Goal: Transaction & Acquisition: Purchase product/service

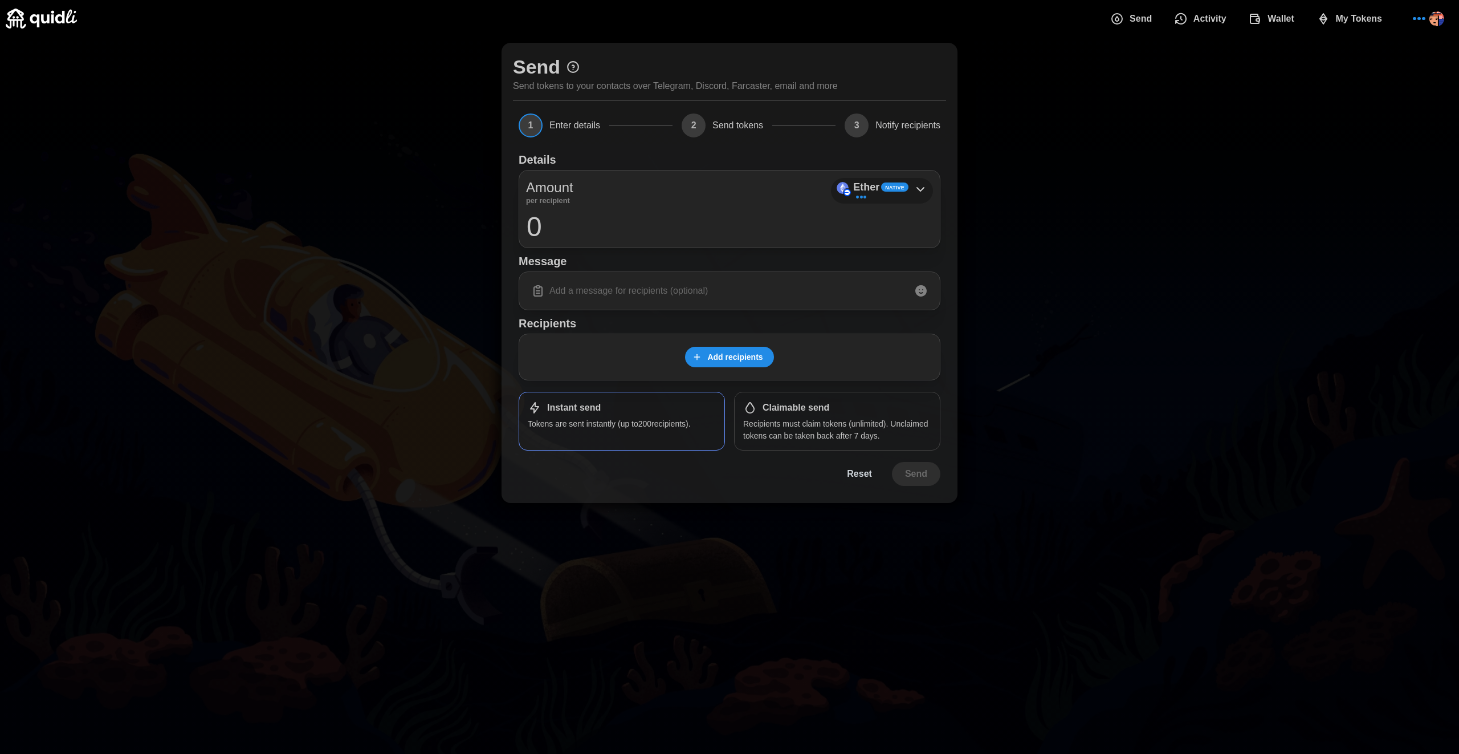
click at [905, 189] on div "Native" at bounding box center [894, 186] width 27 height 9
click at [737, 360] on span "Add recipients" at bounding box center [734, 356] width 55 height 19
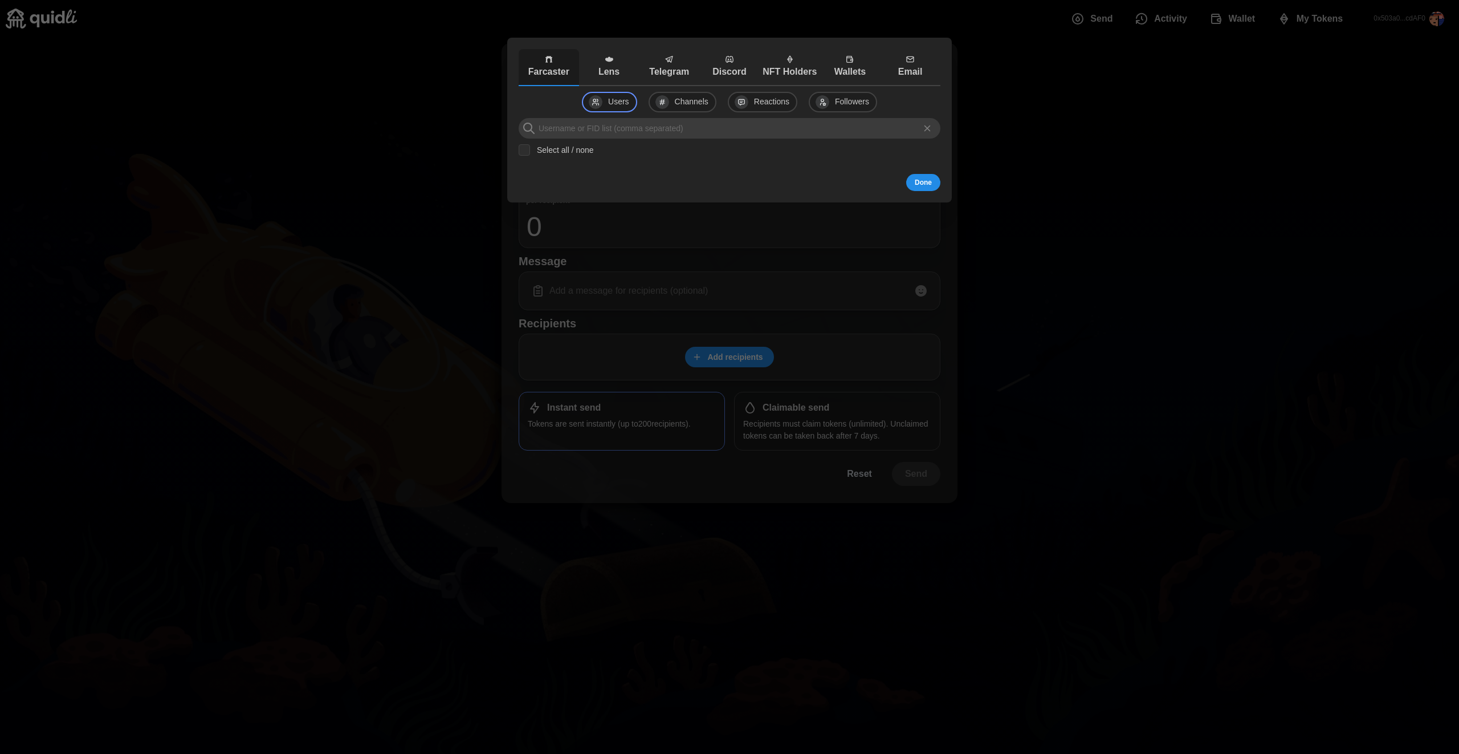
click at [613, 76] on p "Lens" at bounding box center [609, 72] width 55 height 14
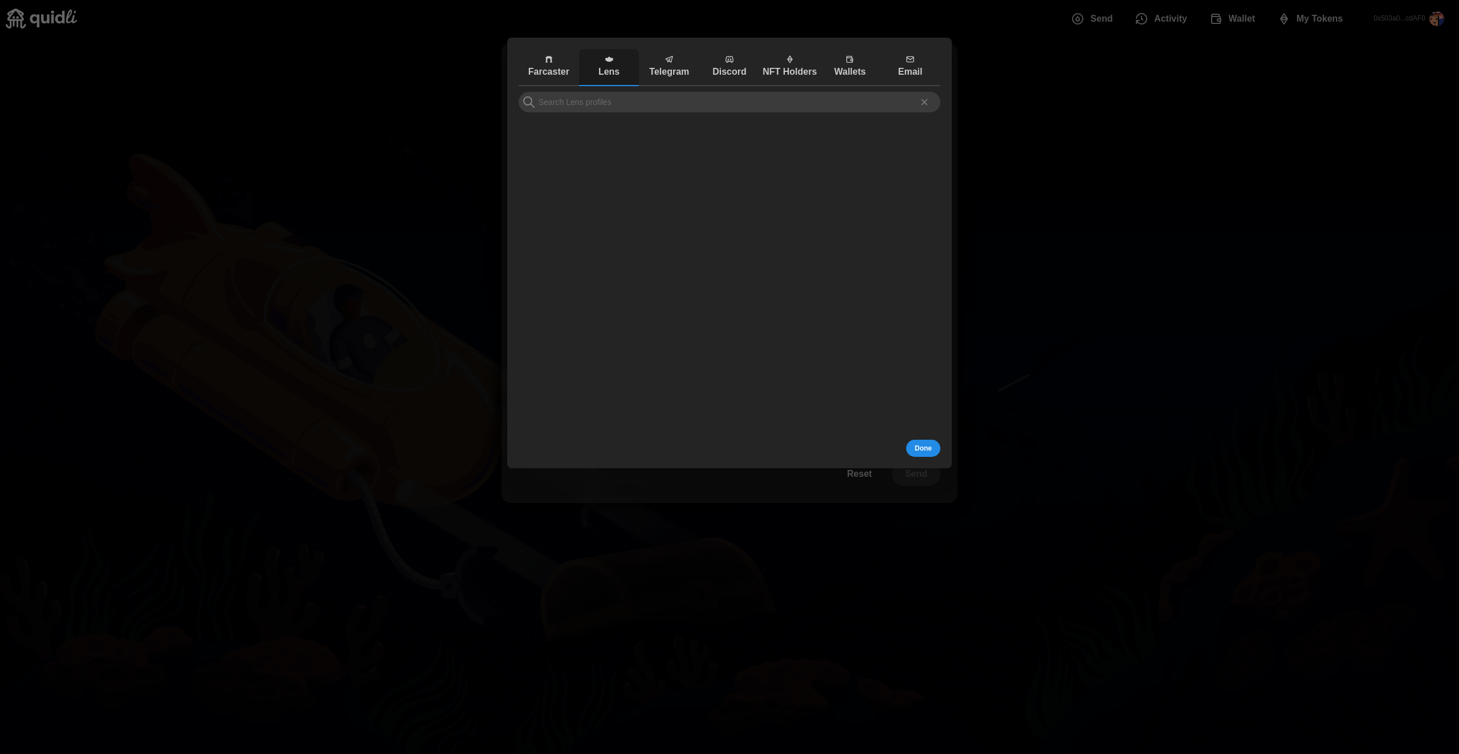
click at [570, 72] on p "Farcaster" at bounding box center [549, 72] width 55 height 14
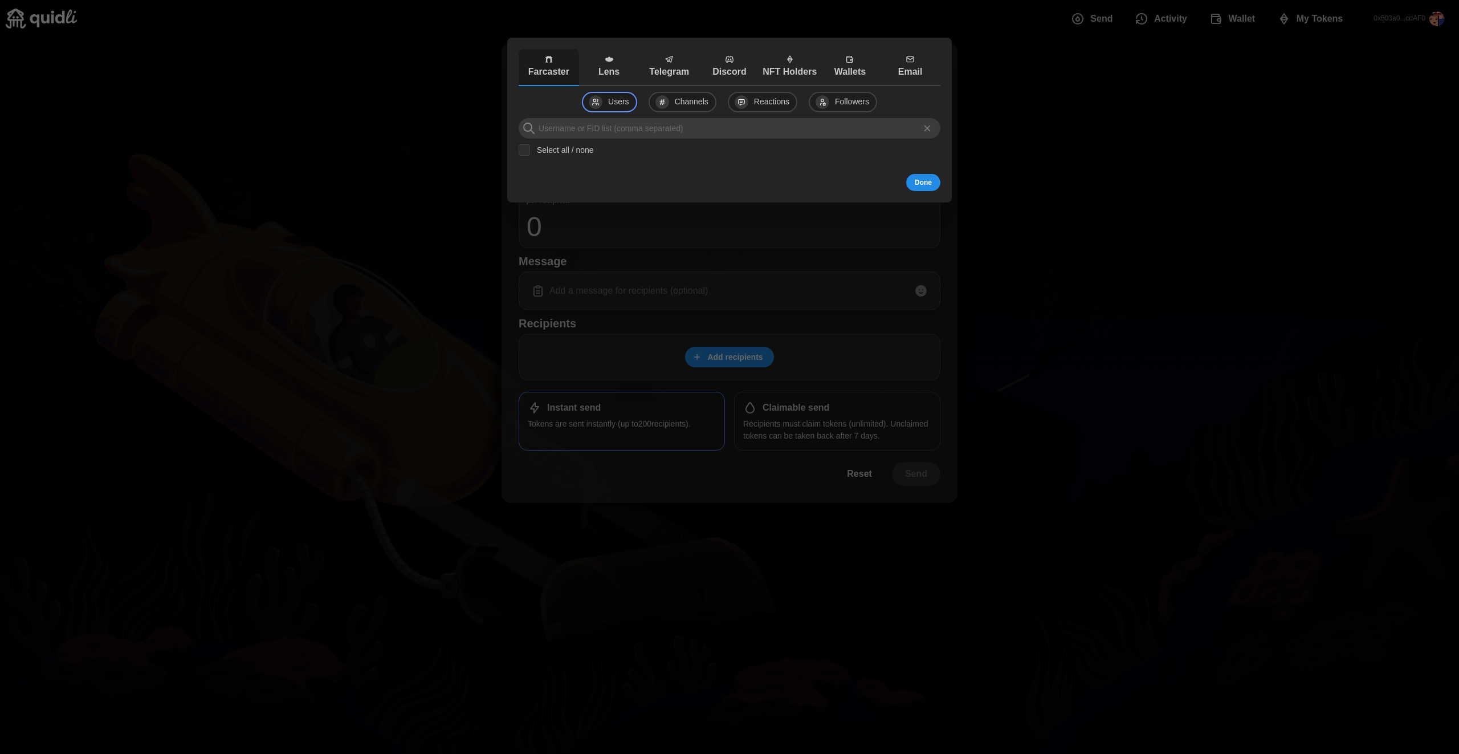
click at [634, 115] on div "Users Channels Reactions Followers Select all / none" at bounding box center [730, 130] width 422 height 76
click at [624, 130] on input at bounding box center [730, 128] width 422 height 21
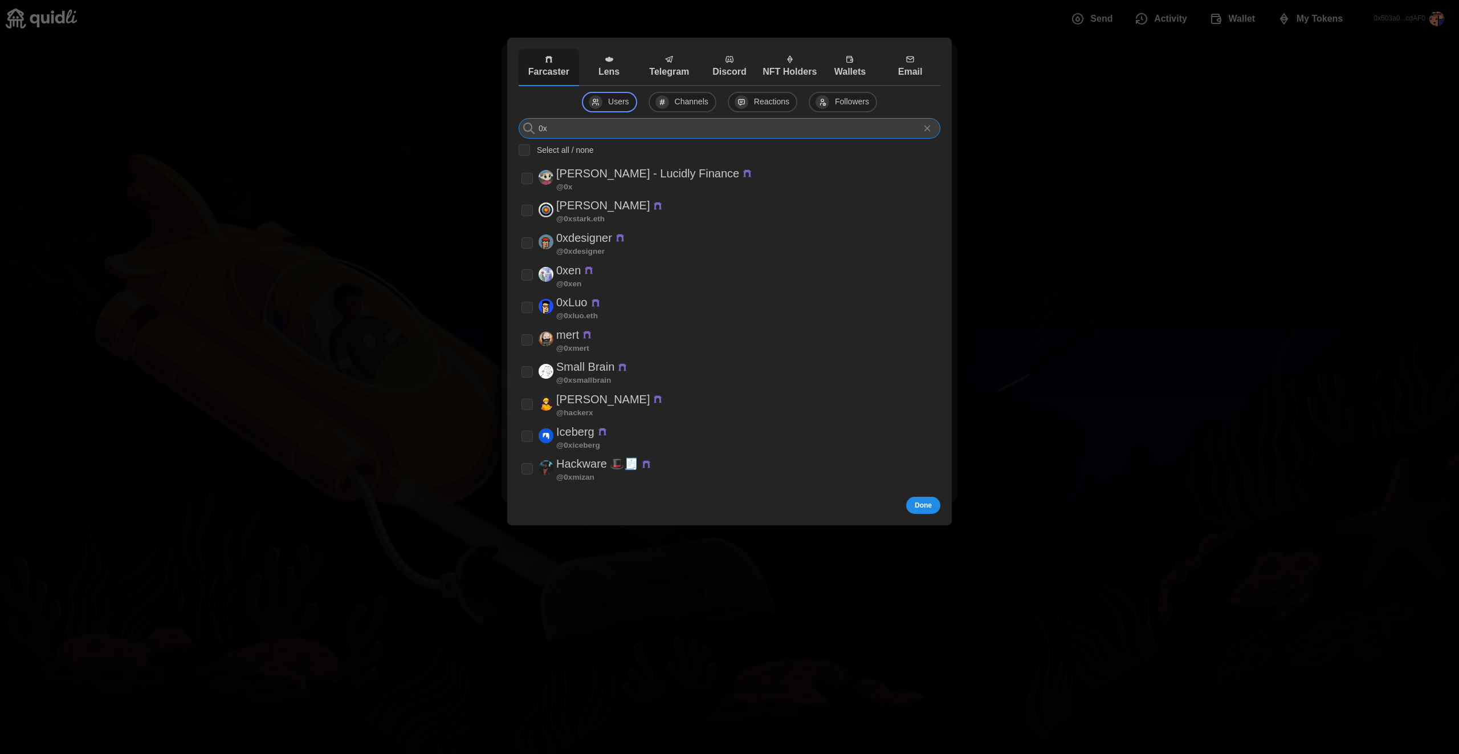
type input "0"
click at [621, 77] on p "Lens" at bounding box center [609, 72] width 55 height 14
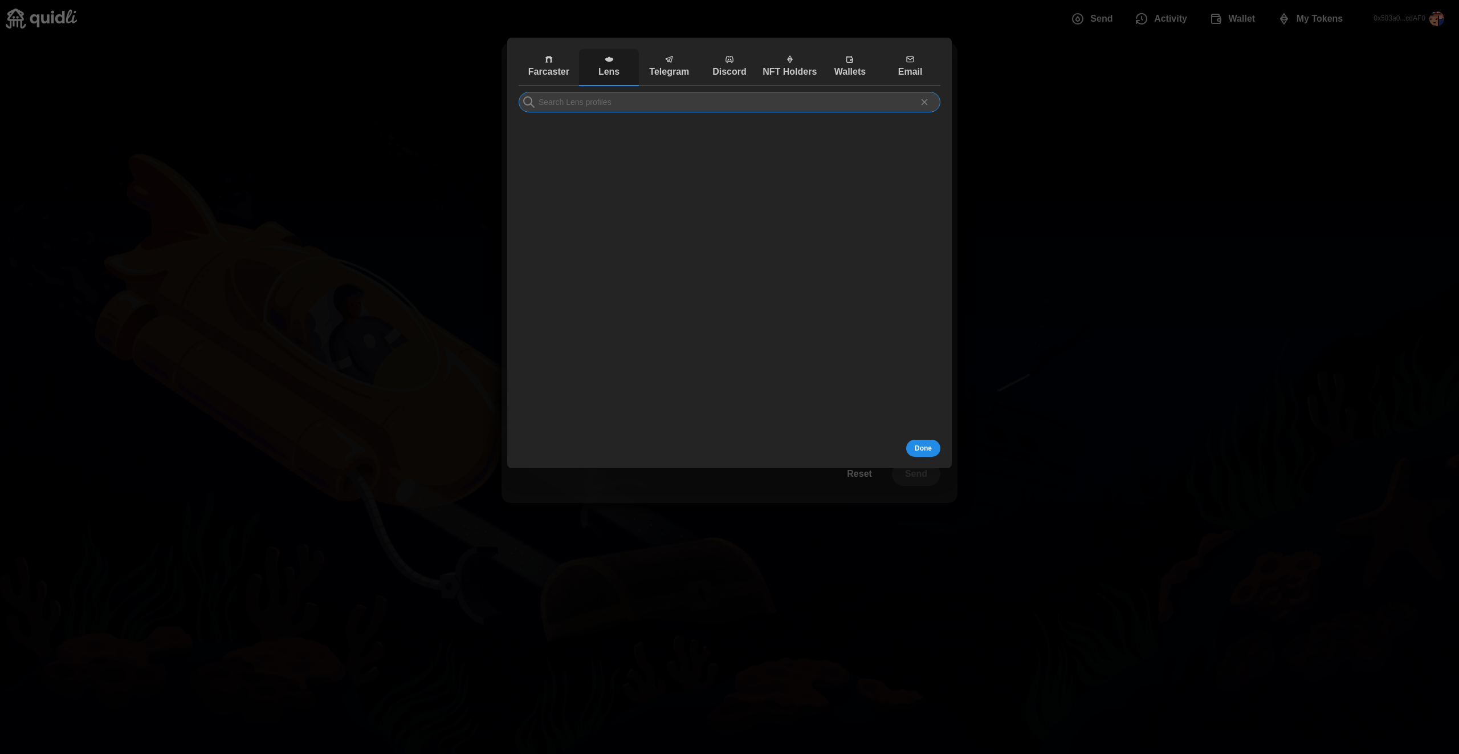
click at [661, 109] on input at bounding box center [730, 102] width 422 height 21
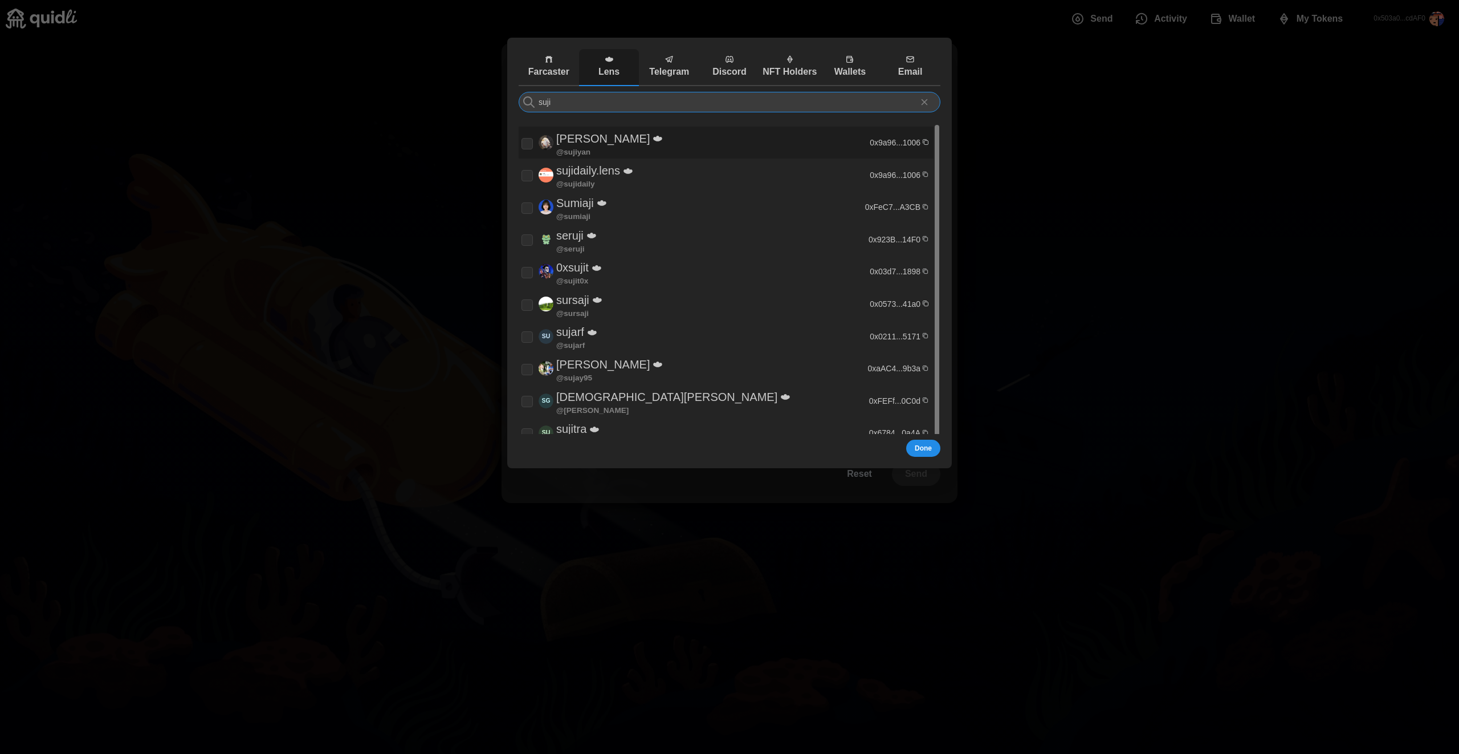
type input "suji"
click at [647, 136] on div "[PERSON_NAME] @ sujiyan" at bounding box center [694, 142] width 345 height 27
checkbox input "true"
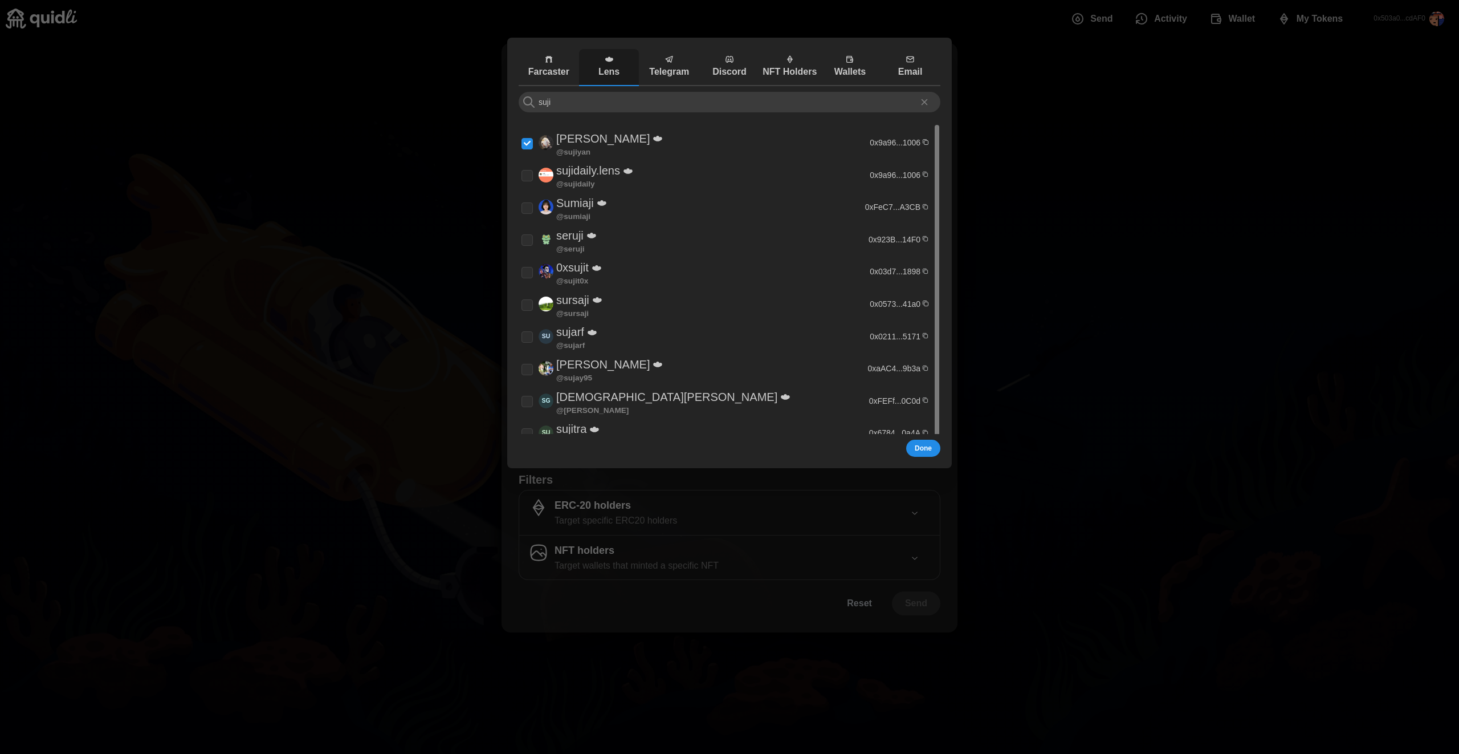
click at [937, 444] on button "Done" at bounding box center [923, 447] width 34 height 17
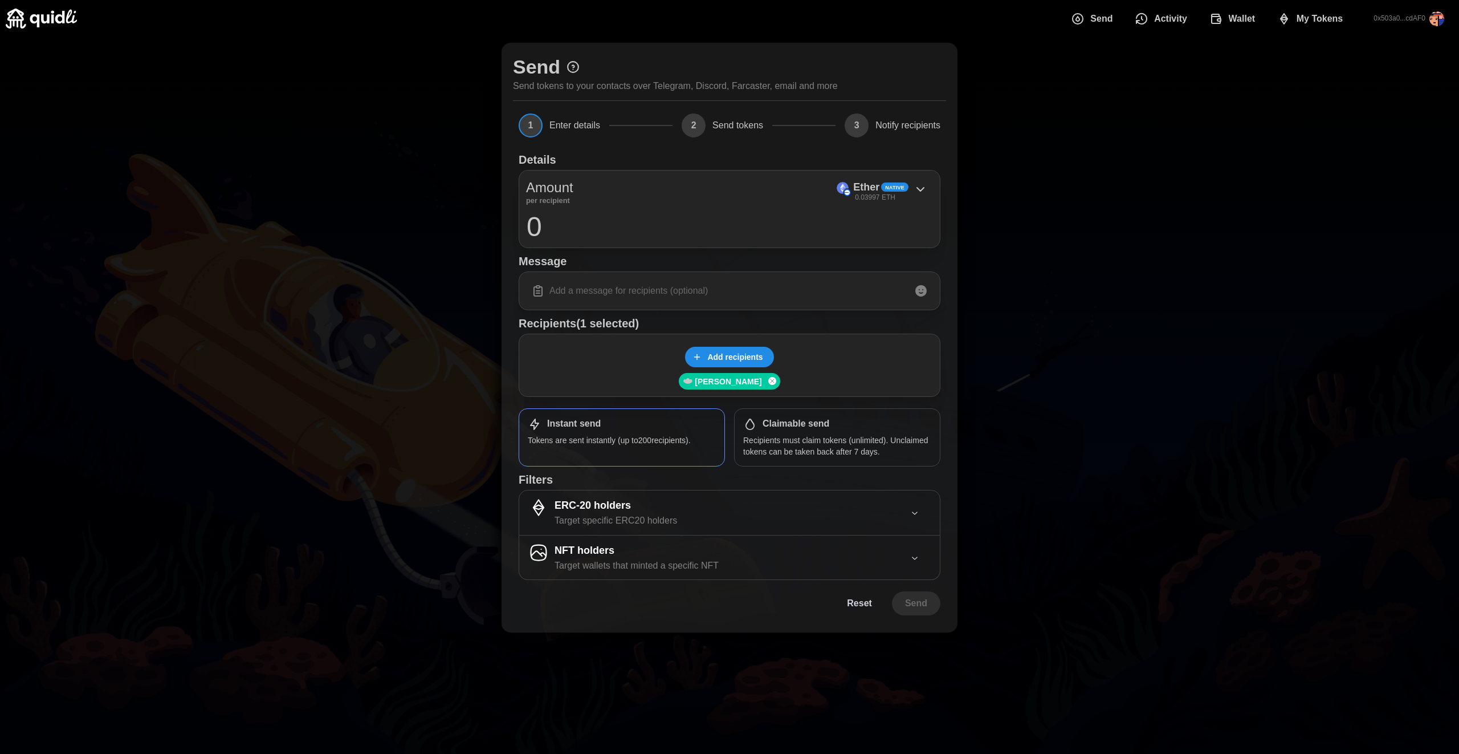
click at [736, 354] on span "Add recipients" at bounding box center [734, 356] width 55 height 19
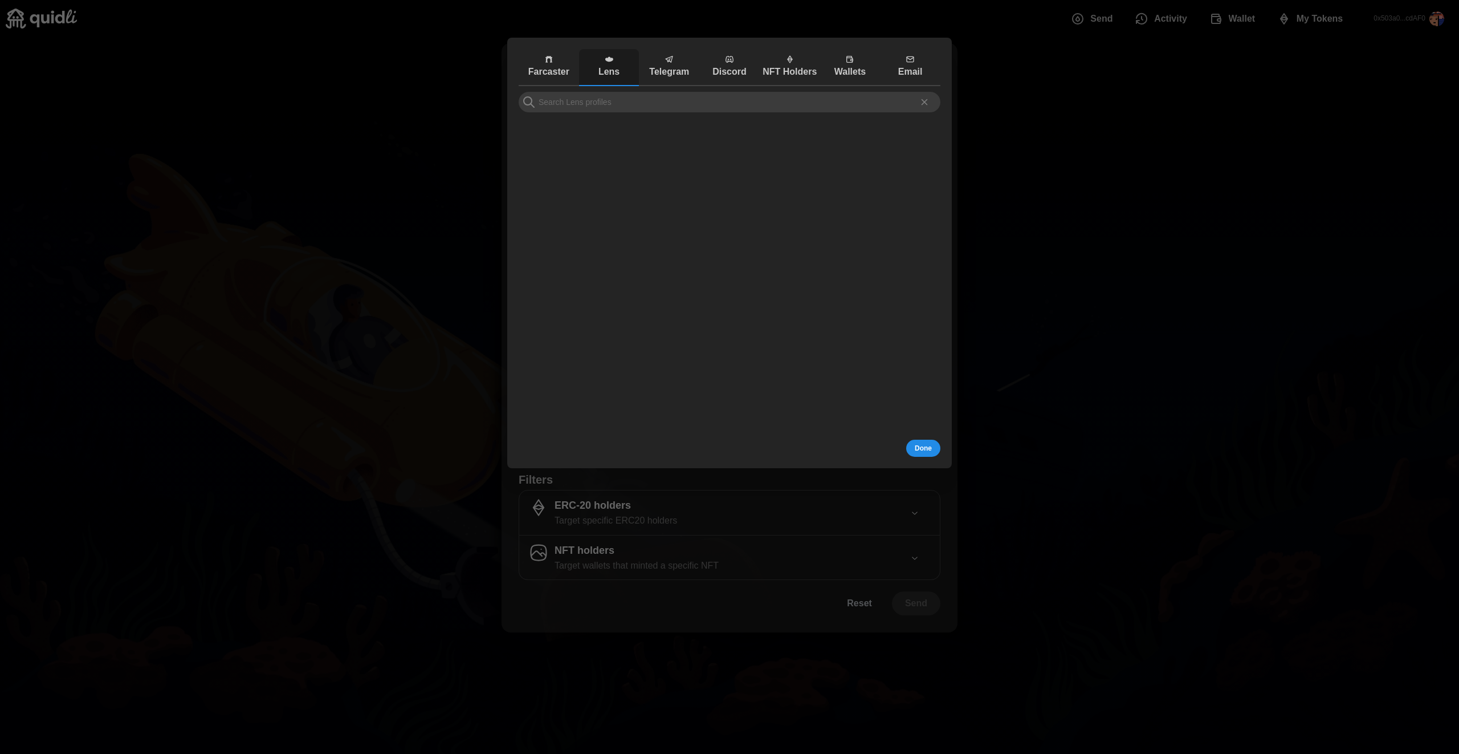
click at [548, 58] on icon "button" at bounding box center [548, 59] width 9 height 9
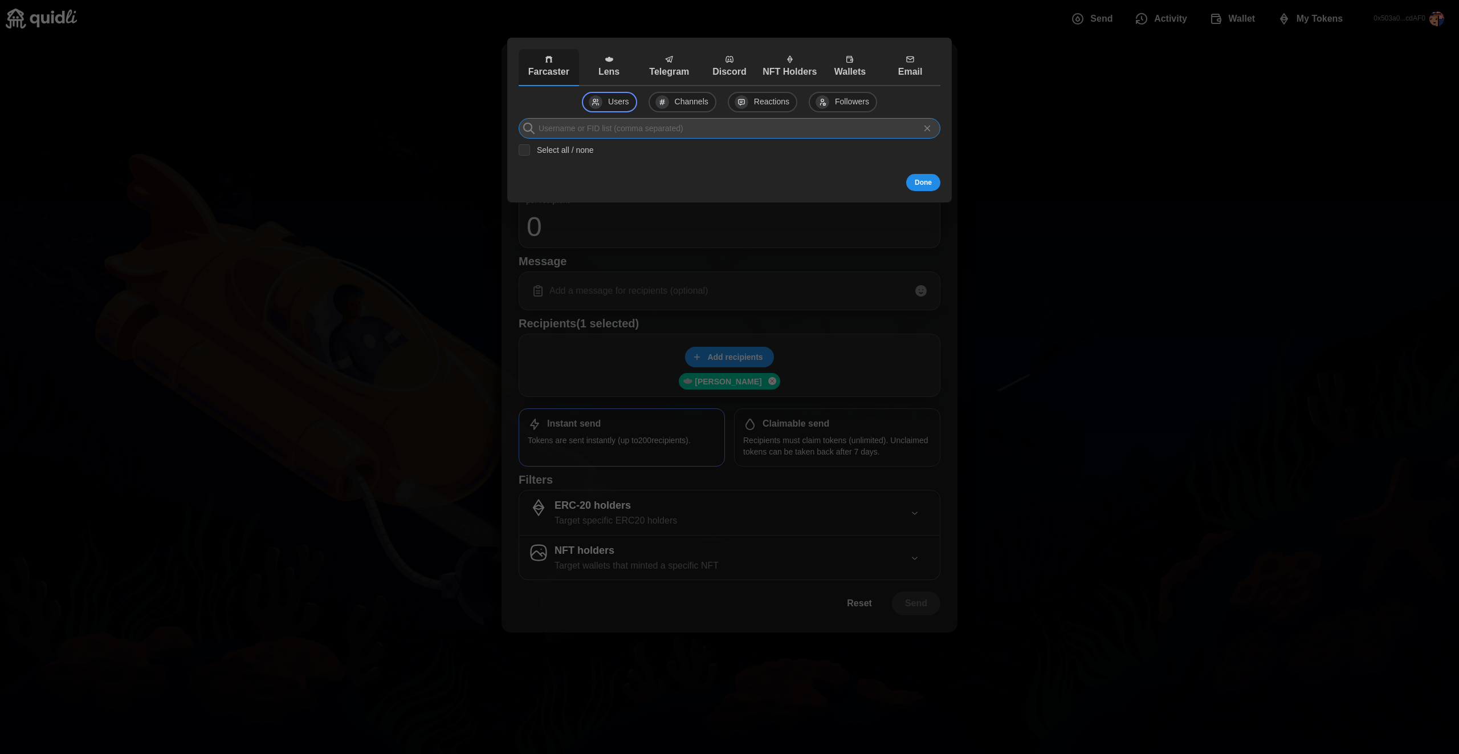
click at [667, 132] on input at bounding box center [730, 128] width 422 height 21
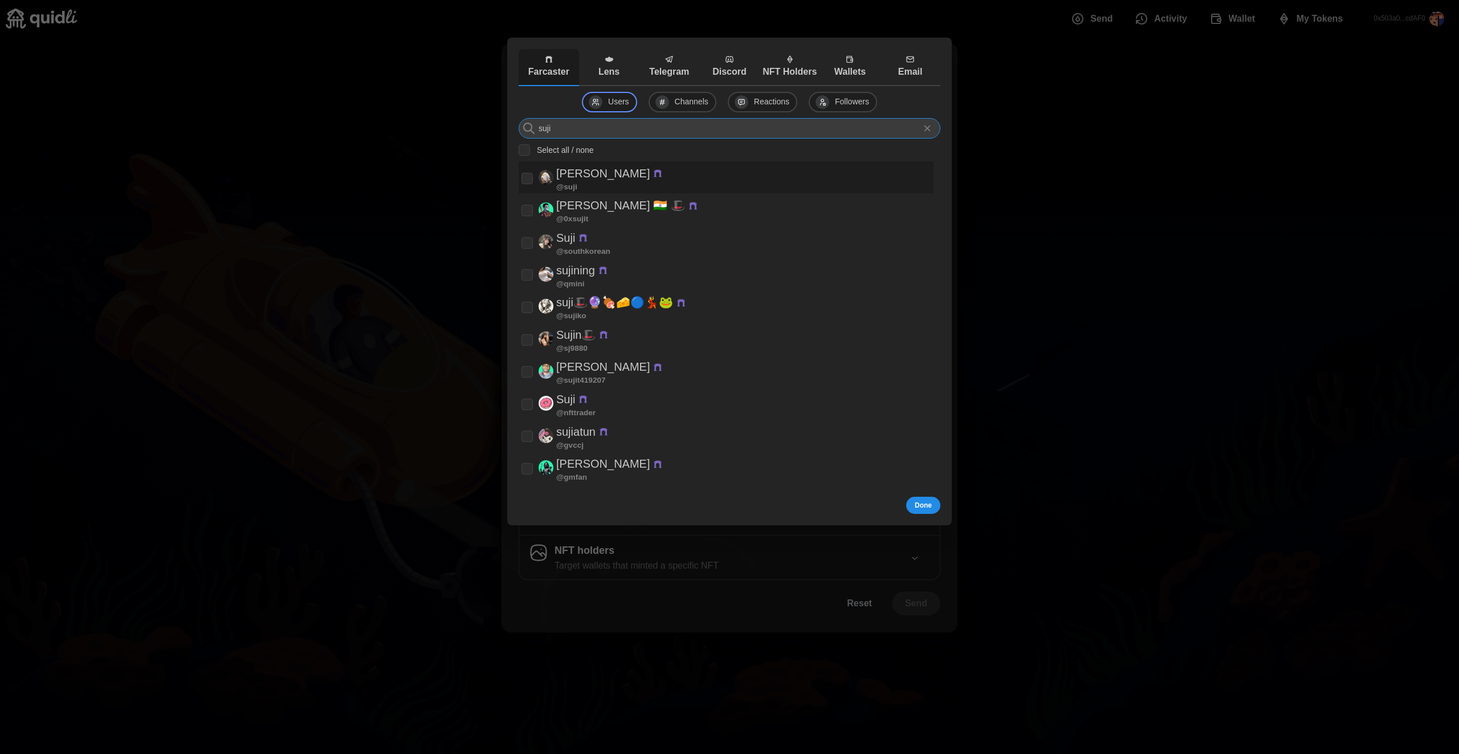
type input "suji"
click at [660, 182] on div "[PERSON_NAME] @ suji" at bounding box center [726, 177] width 409 height 27
checkbox input "true"
click at [923, 511] on span "Done" at bounding box center [923, 505] width 17 height 16
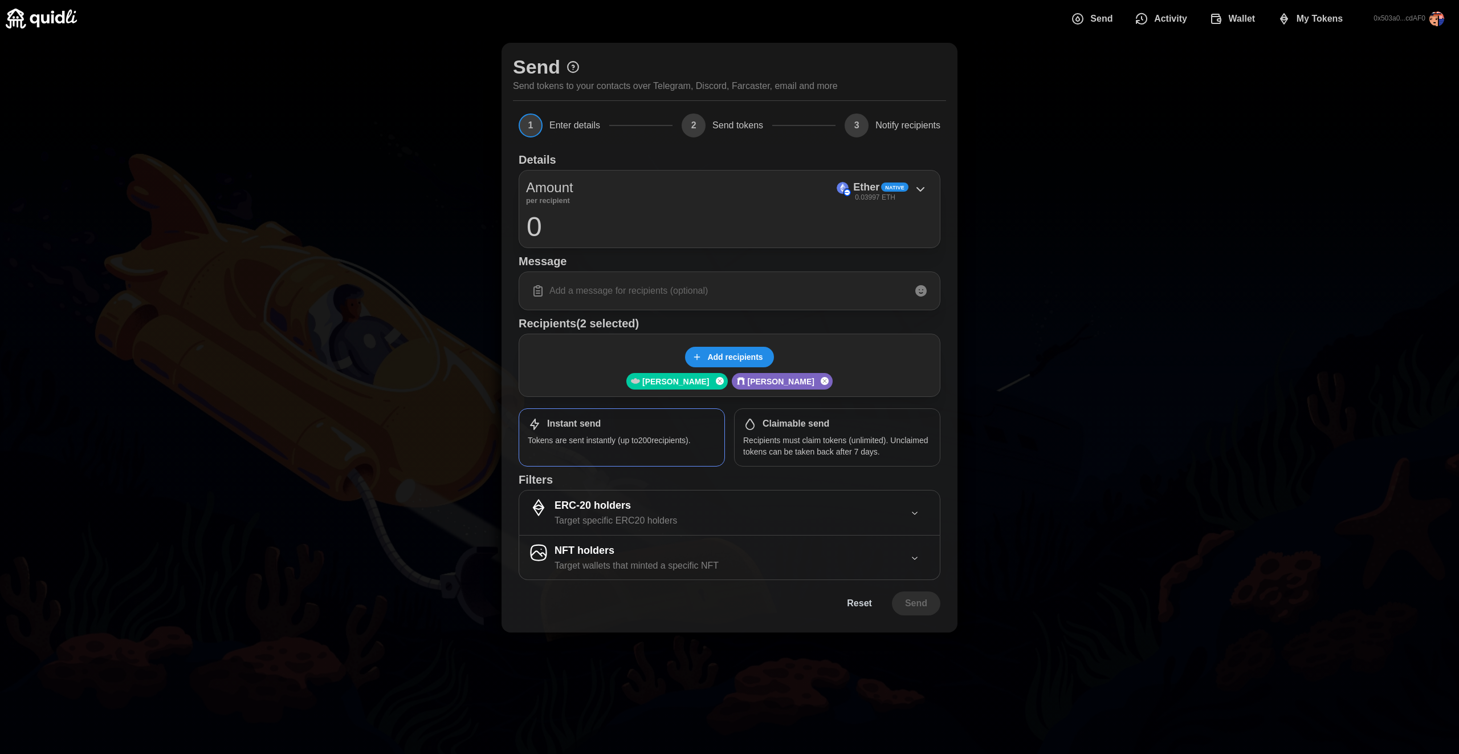
click at [756, 292] on input at bounding box center [729, 291] width 407 height 24
click at [759, 352] on span "Add recipients" at bounding box center [734, 356] width 55 height 19
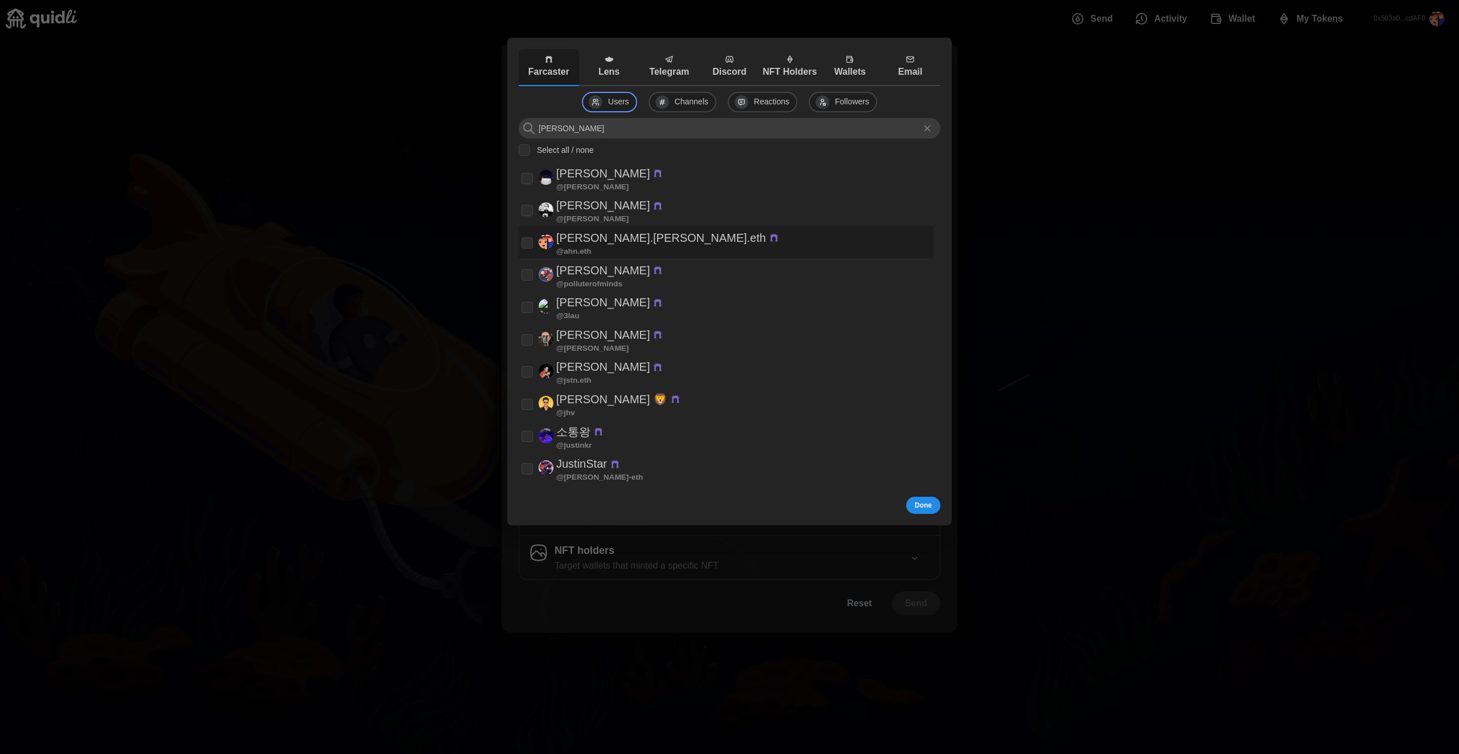
type input "[PERSON_NAME]"
click at [689, 241] on div "[PERSON_NAME].[PERSON_NAME].eth @ [PERSON_NAME].eth" at bounding box center [726, 242] width 409 height 27
checkbox input "true"
click at [929, 502] on span "Done" at bounding box center [923, 505] width 17 height 16
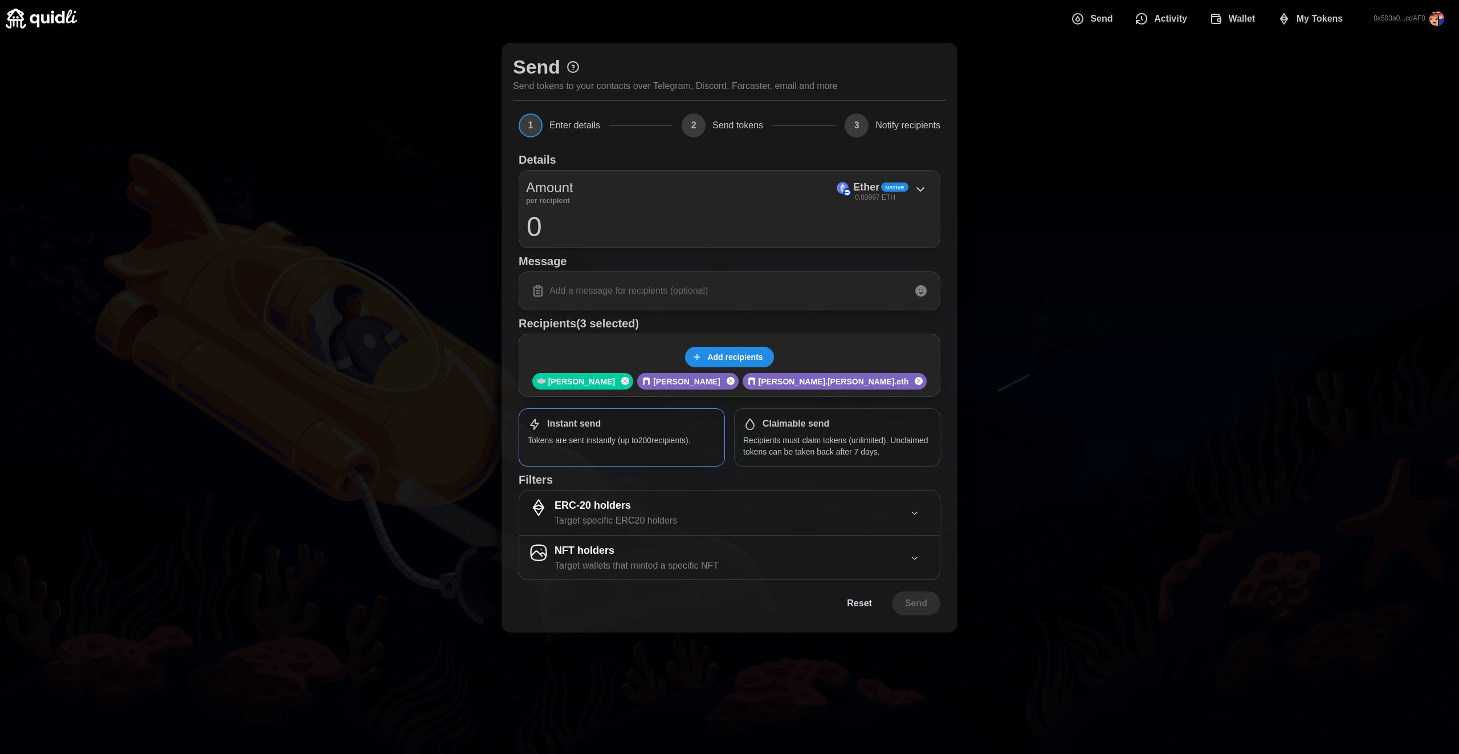
click at [611, 221] on input "0" at bounding box center [729, 226] width 407 height 29
click at [888, 185] on span "Native" at bounding box center [894, 188] width 19 height 8
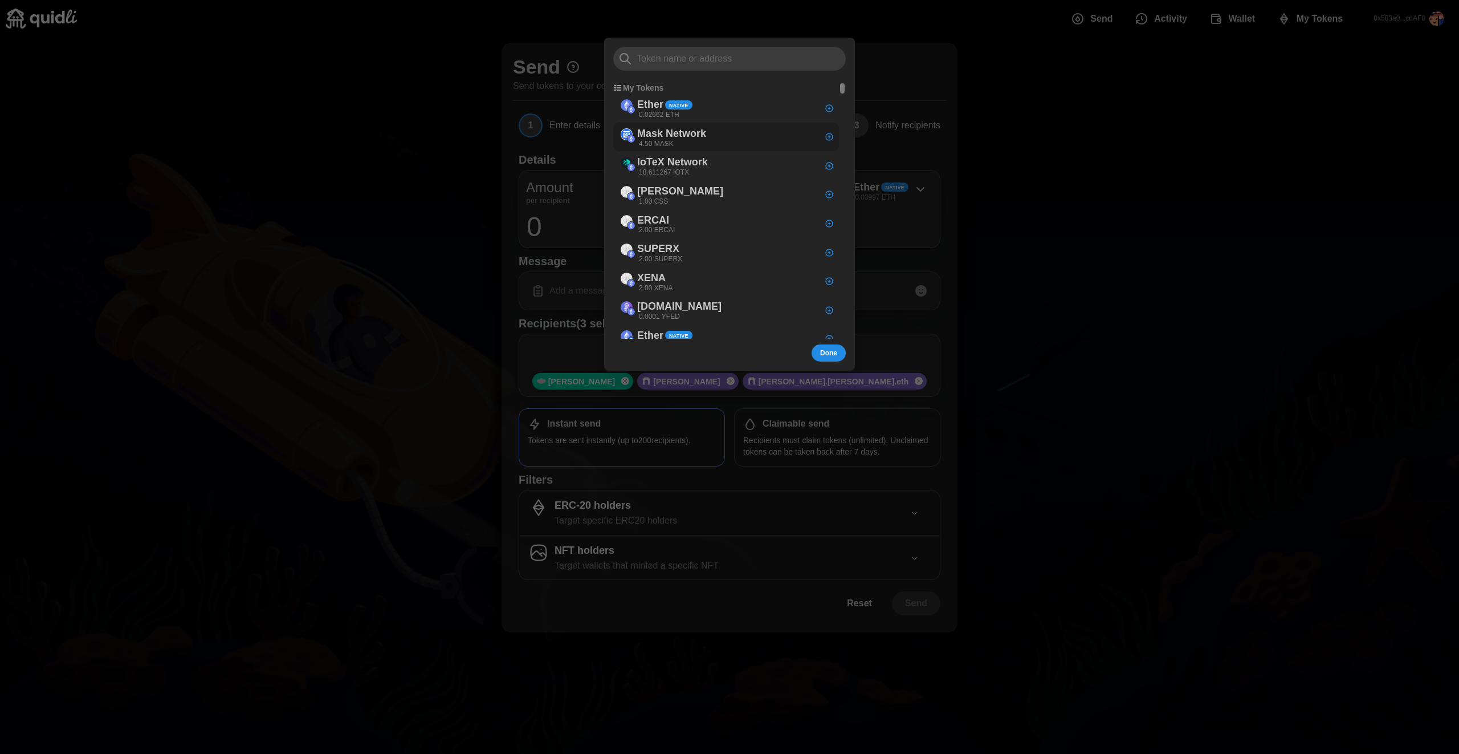
click at [719, 128] on div "Mask Network 4.50 MASK" at bounding box center [726, 137] width 226 height 29
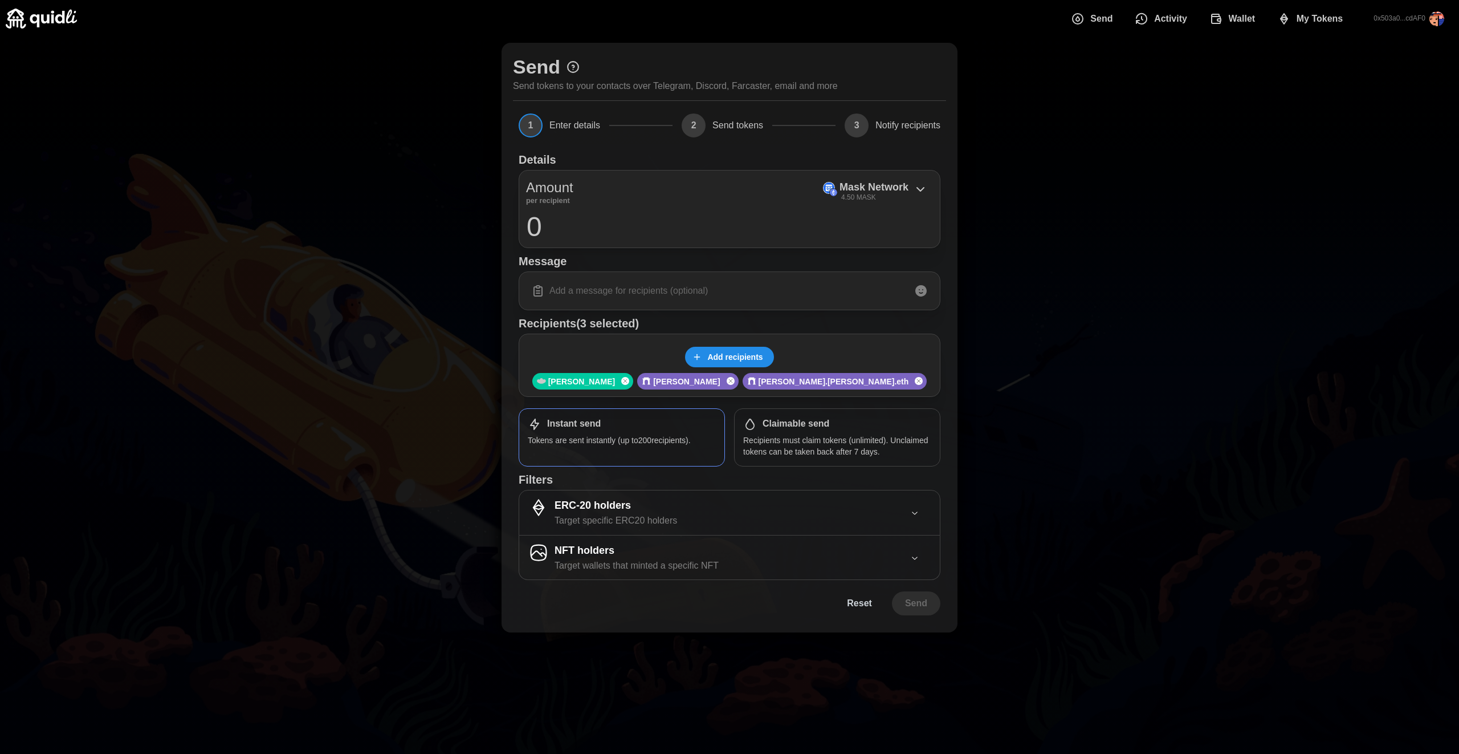
click at [572, 236] on input "0" at bounding box center [729, 226] width 407 height 29
type input "1"
click at [634, 285] on input at bounding box center [729, 291] width 407 height 24
type input "gm"
click at [918, 284] on icon at bounding box center [921, 291] width 14 height 14
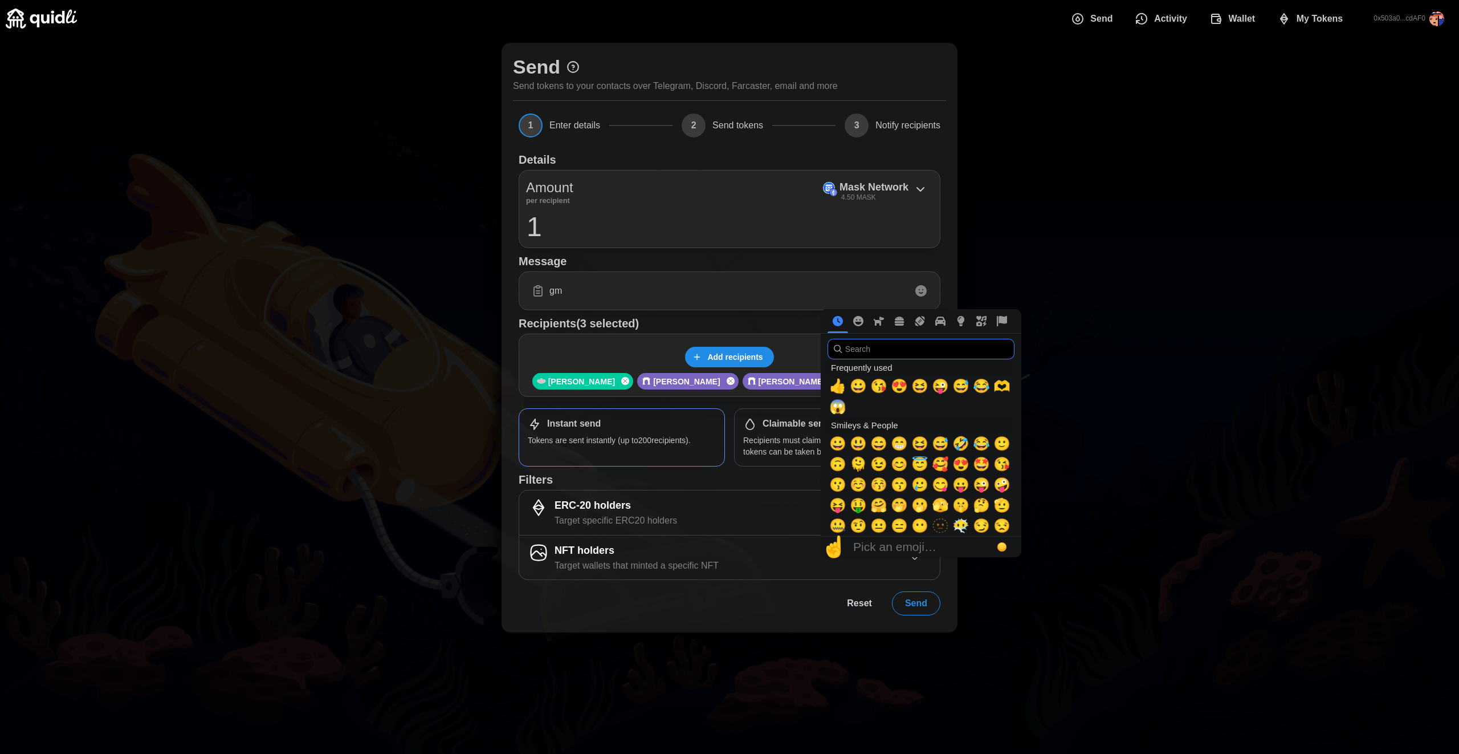
click at [899, 339] on input "search" at bounding box center [921, 349] width 187 height 21
click at [896, 346] on input "search" at bounding box center [921, 349] width 187 height 21
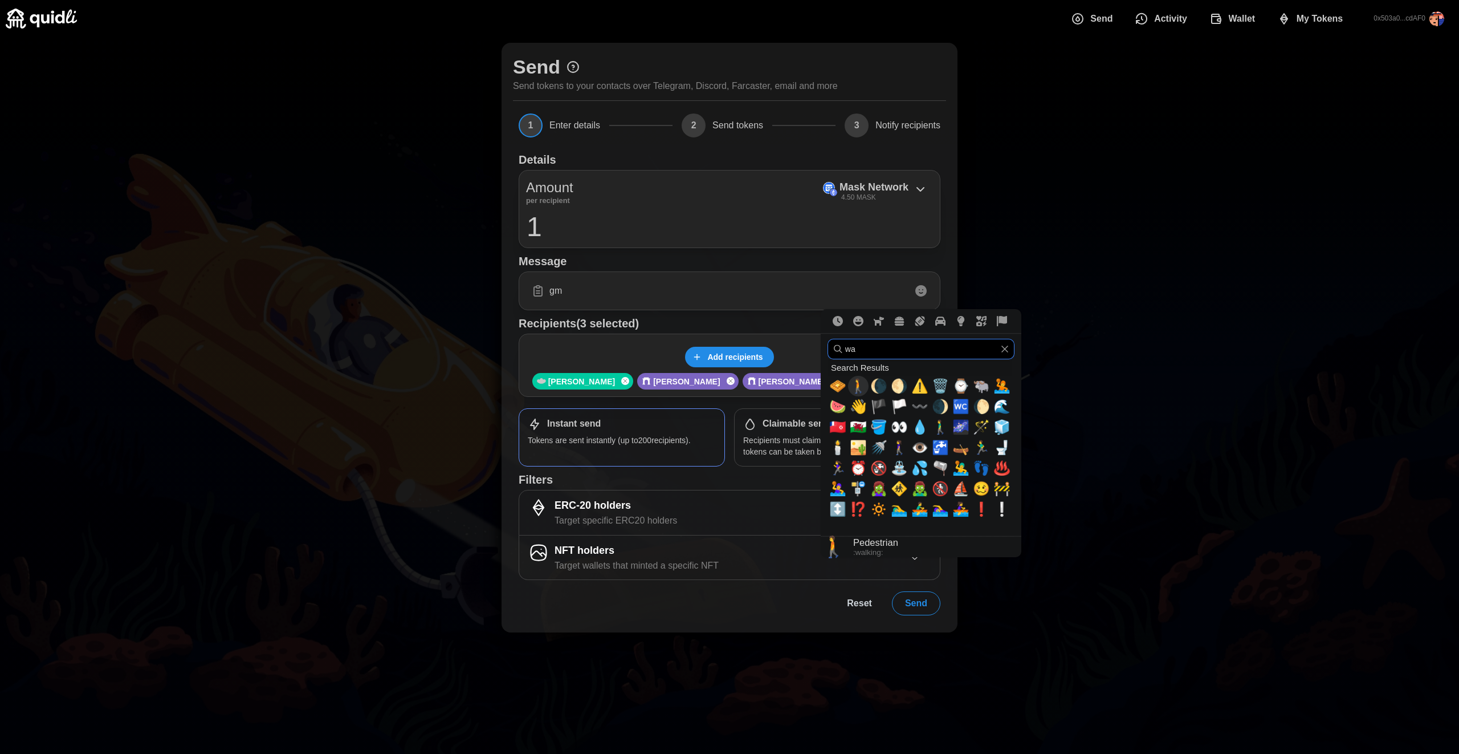
type input "wa"
click at [856, 402] on span "👋" at bounding box center [858, 406] width 17 height 16
type input "gm 👋"
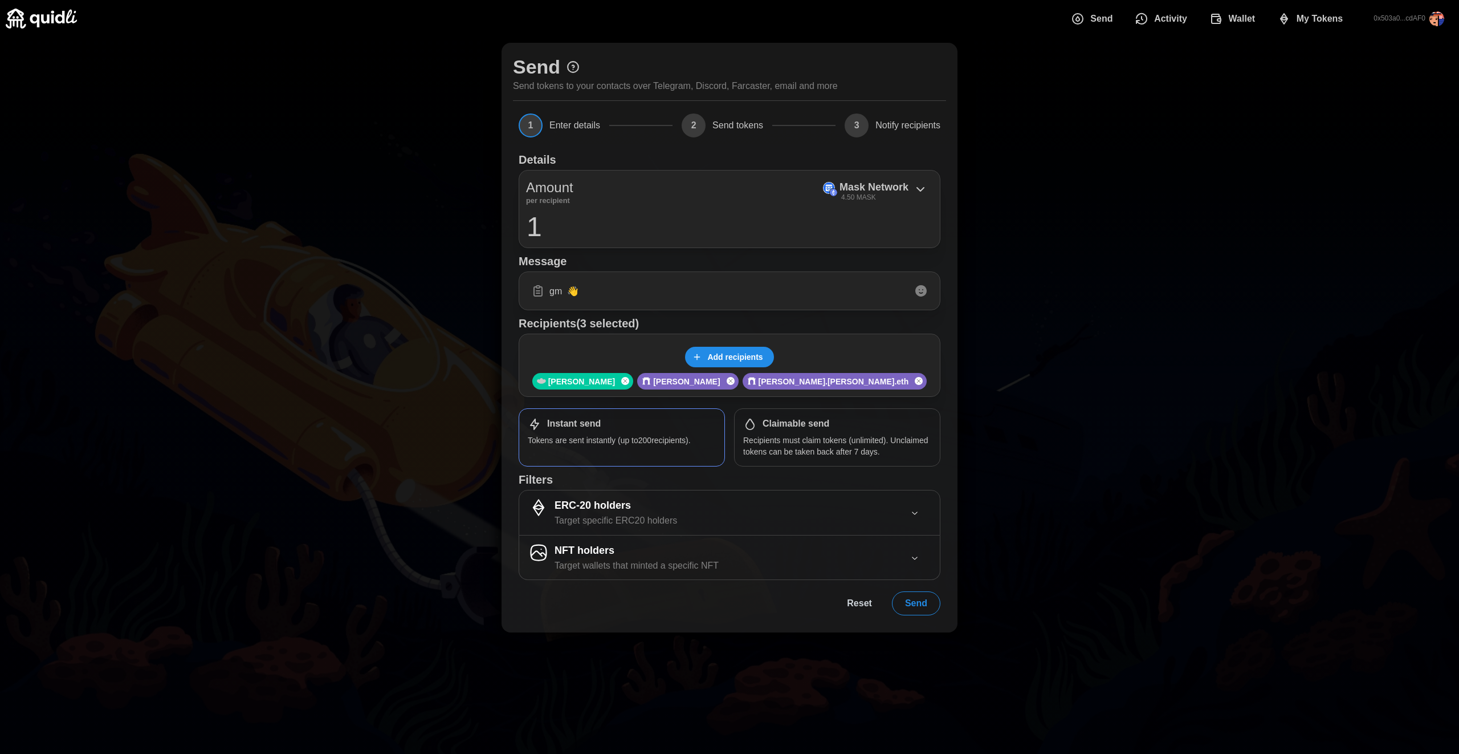
click at [1164, 295] on div "Send Send tokens to your contacts over Telegram, Discord, Farcaster, email and …" at bounding box center [729, 337] width 1459 height 601
click at [924, 601] on span "Send" at bounding box center [916, 603] width 22 height 23
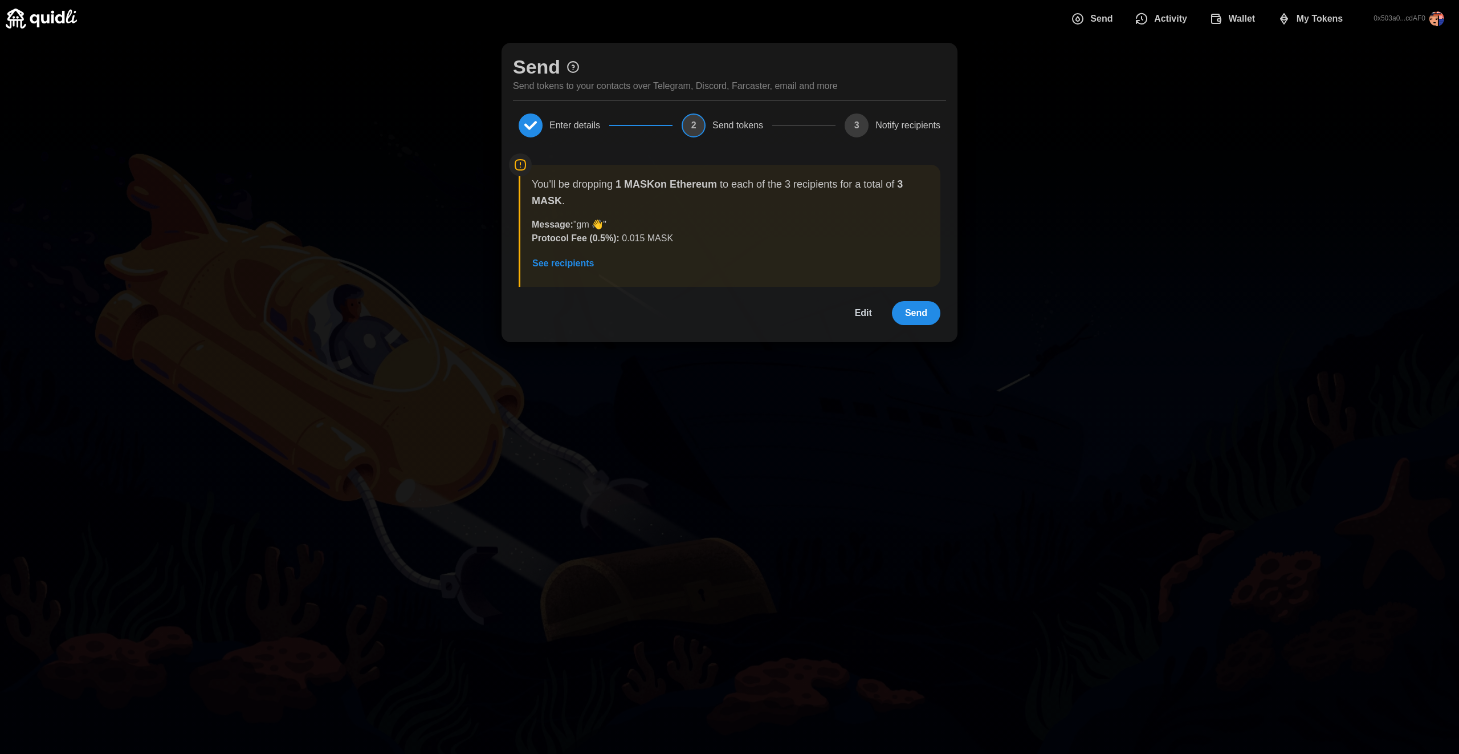
click at [909, 308] on span "Send" at bounding box center [916, 313] width 22 height 23
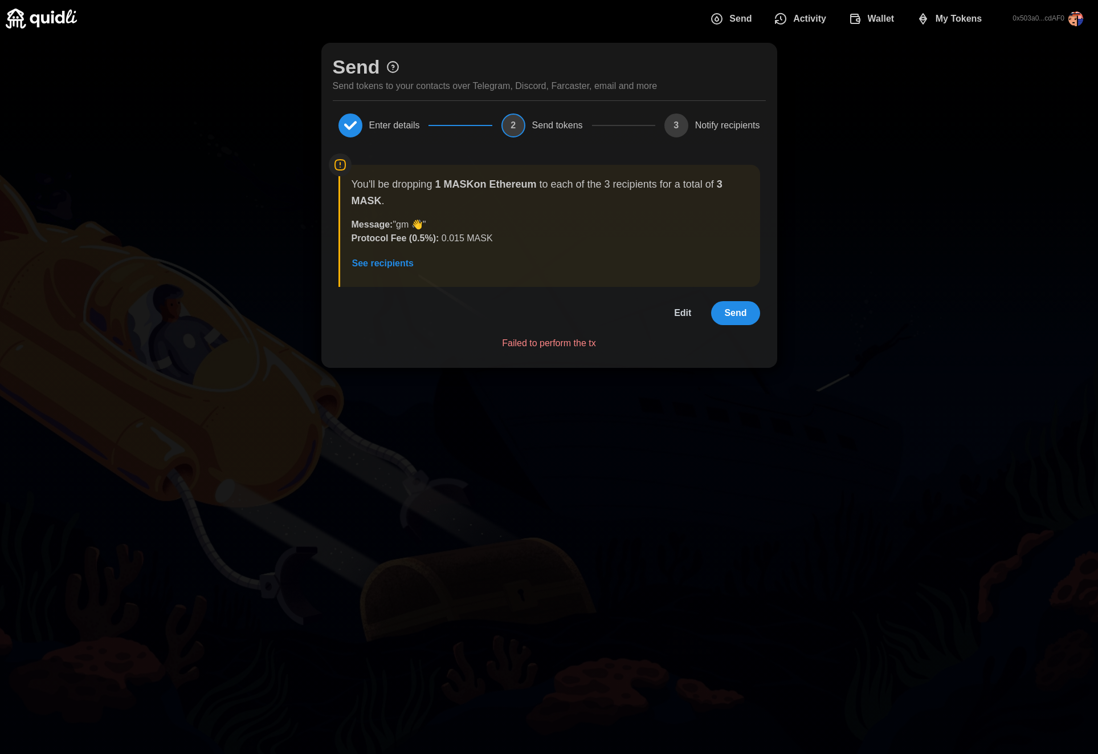
click at [672, 335] on div "You'll be dropping 1 MASK on Ethereum to each of the 3 recipients for a total o…" at bounding box center [550, 248] width 422 height 204
click at [723, 319] on button "Send" at bounding box center [735, 313] width 48 height 24
click at [673, 308] on button "Edit" at bounding box center [682, 313] width 43 height 24
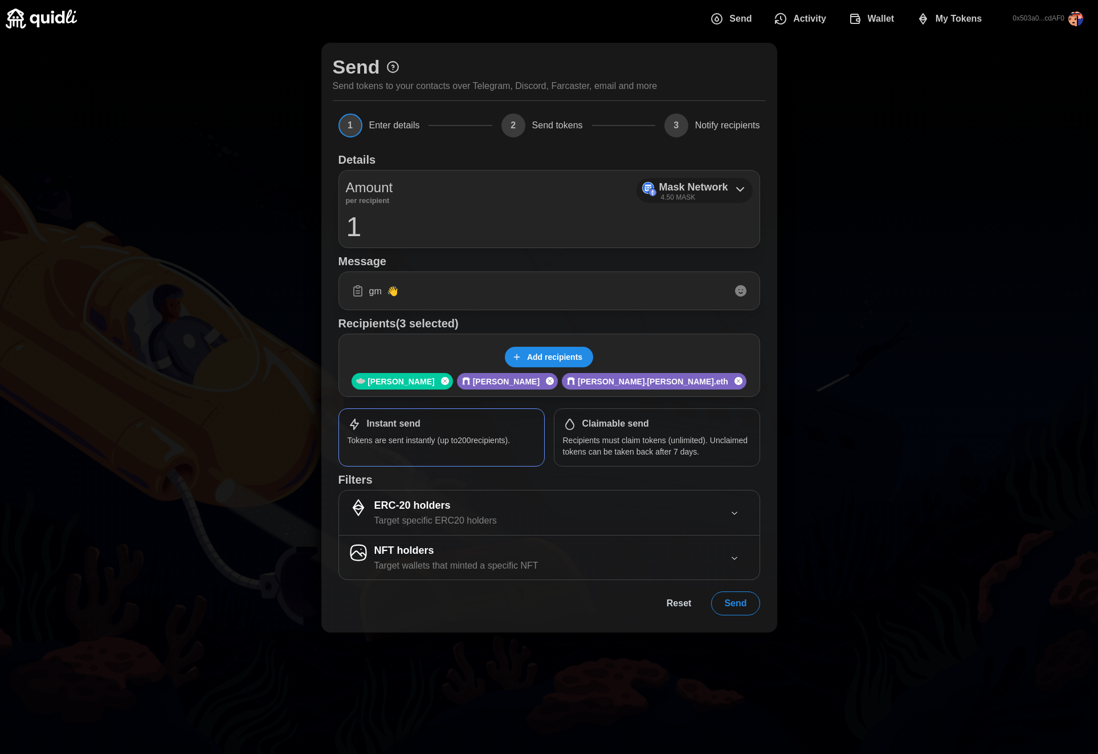
click at [694, 189] on p "Mask Network" at bounding box center [693, 187] width 69 height 17
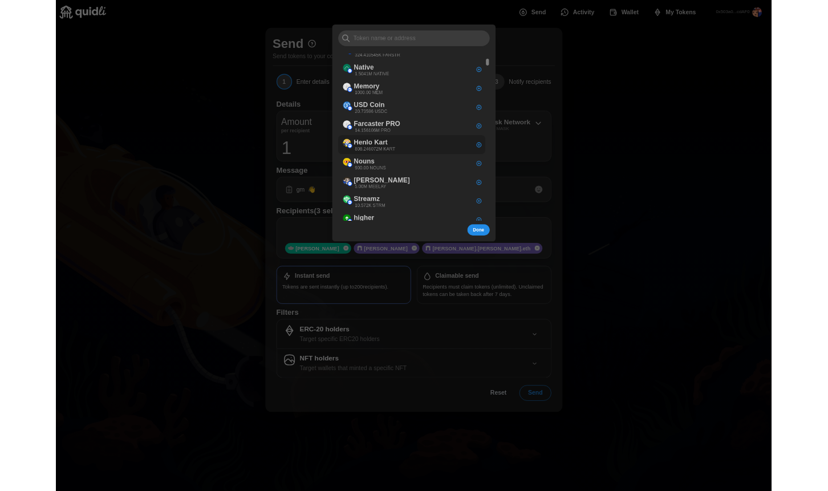
scroll to position [402, 0]
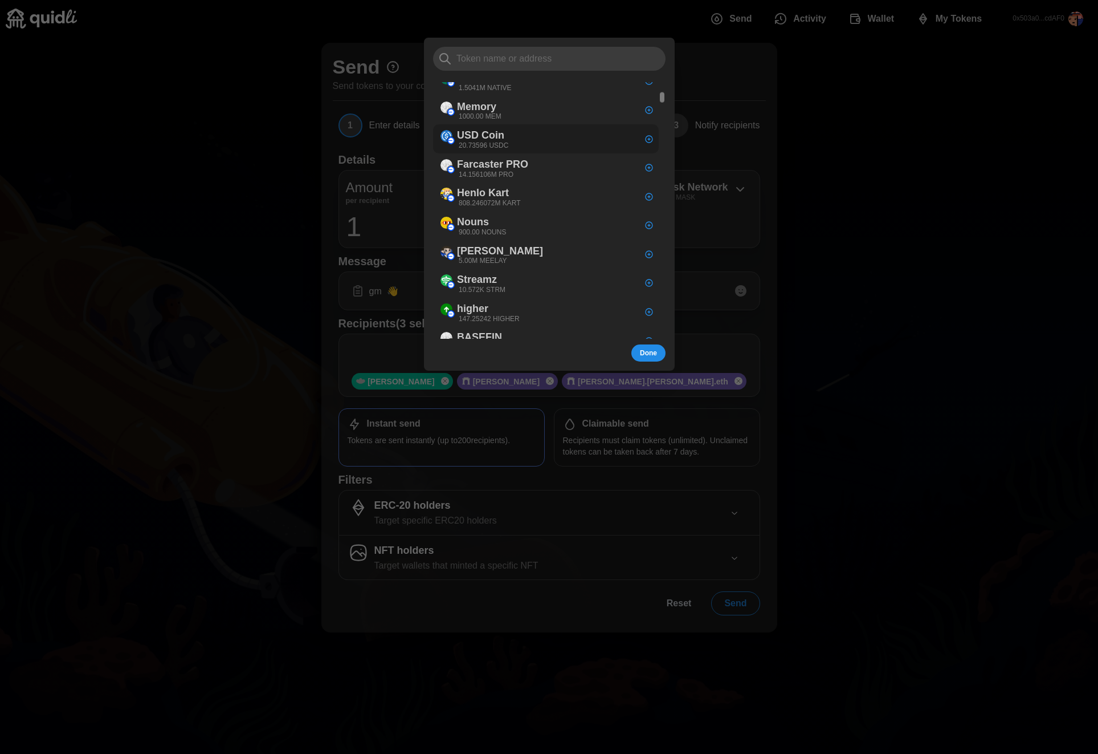
click at [554, 146] on div "USD Coin 20.73596 USDC" at bounding box center [546, 138] width 226 height 29
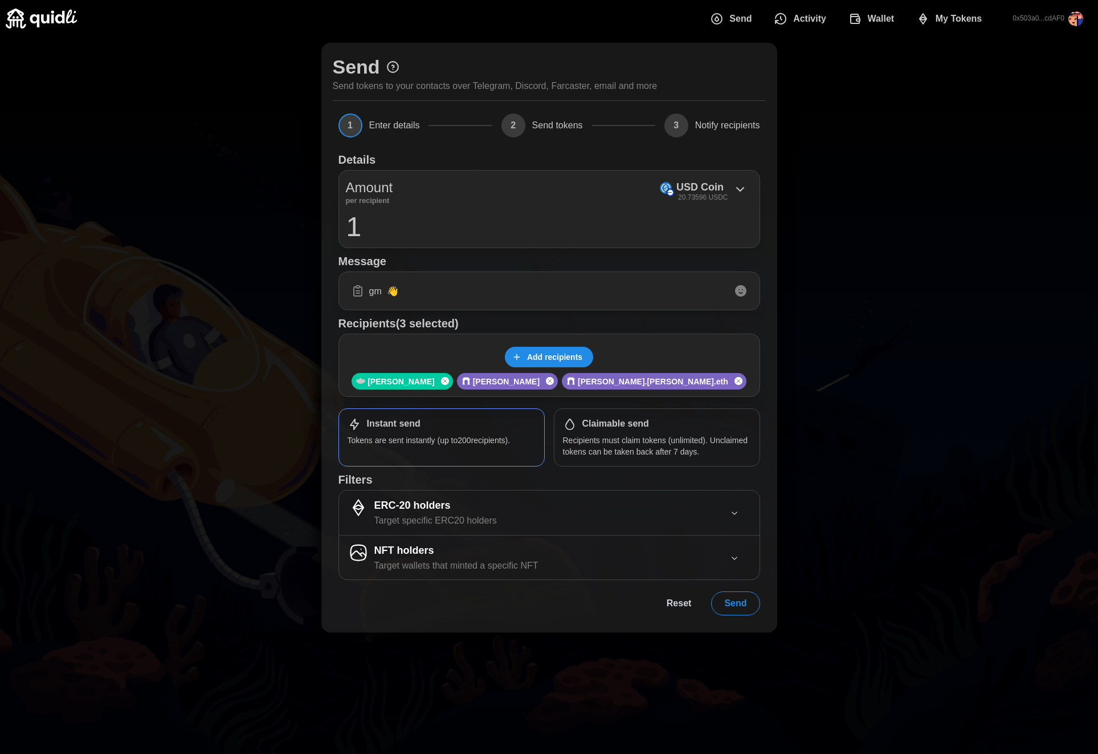
click at [746, 603] on span "Send" at bounding box center [736, 603] width 22 height 23
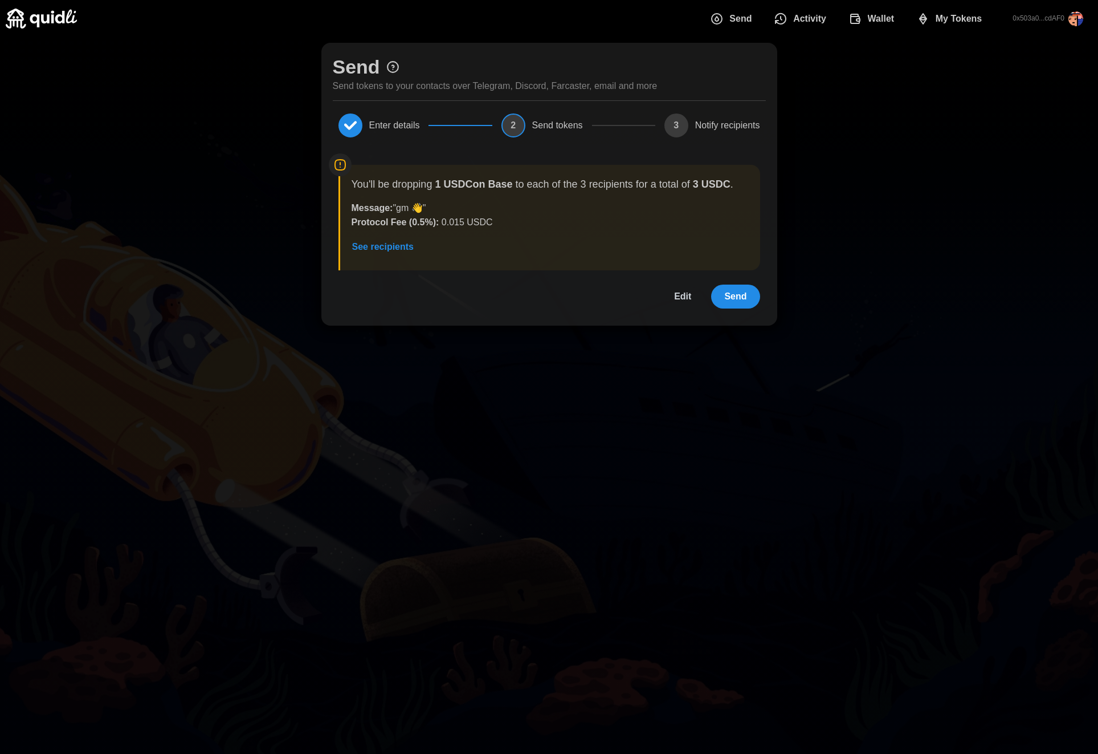
click at [753, 300] on button "Send" at bounding box center [735, 296] width 48 height 24
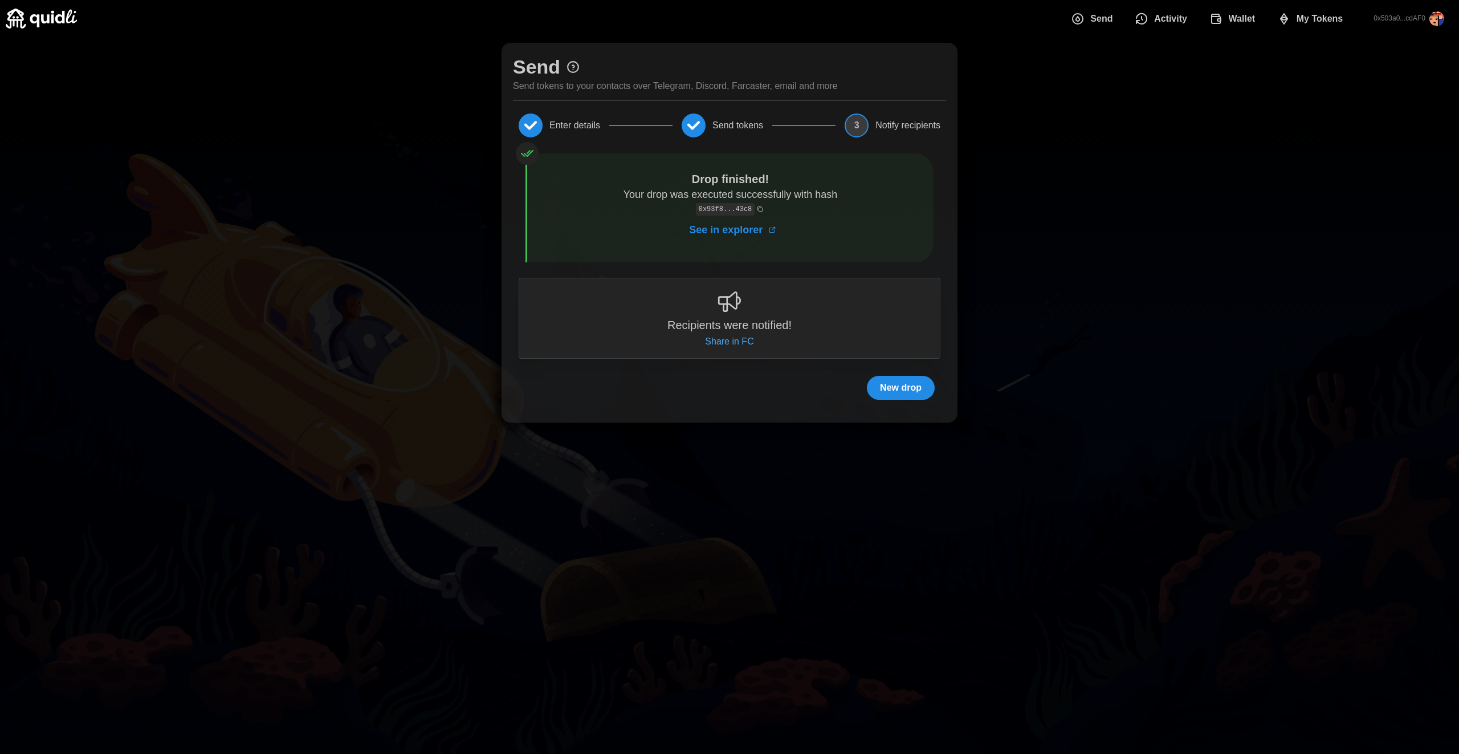
click at [747, 226] on span "See in explorer" at bounding box center [726, 229] width 74 height 27
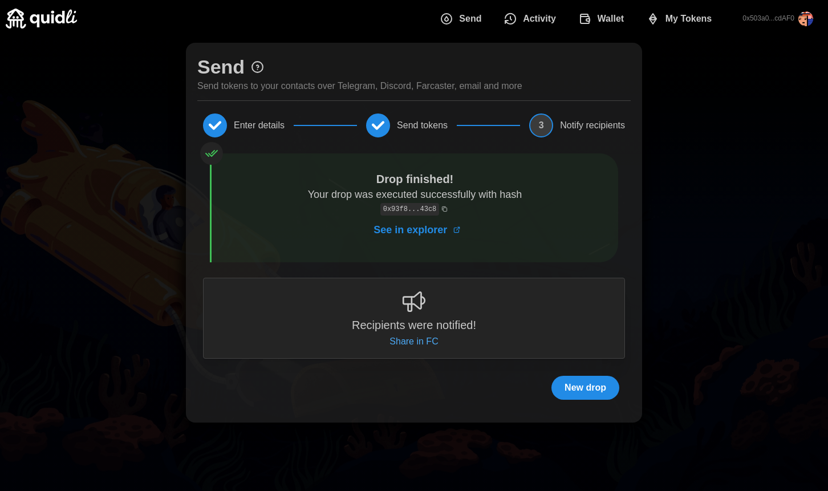
click at [523, 25] on span "Activity" at bounding box center [539, 18] width 33 height 23
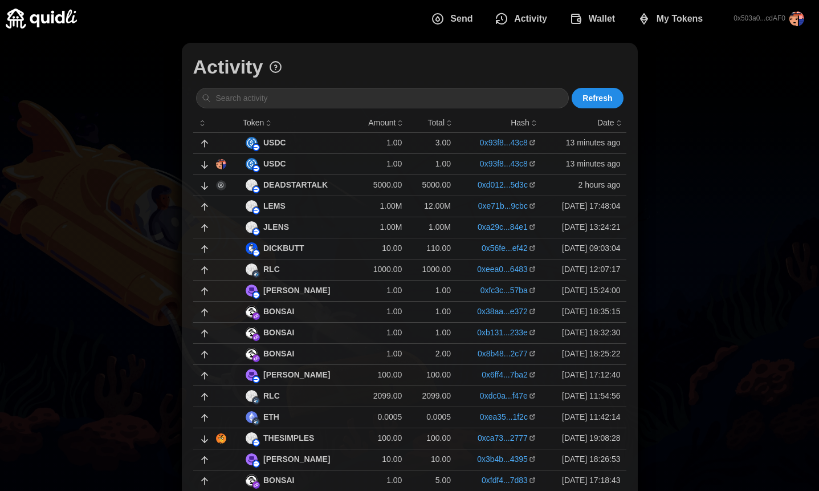
drag, startPoint x: 351, startPoint y: 146, endPoint x: 347, endPoint y: 152, distance: 7.0
click at [347, 152] on tr "USDC 1.00 3.00 0x93f8...43c8 13 minutes ago" at bounding box center [409, 142] width 433 height 21
click at [143, 181] on div "Activity Refresh Token Amount Total Hash Date USDC 1.00 3.00 0x93f8...43c8 13 m…" at bounding box center [409, 373] width 819 height 673
click at [360, 170] on td "1.00" at bounding box center [381, 163] width 51 height 21
